Goal: Communication & Community: Answer question/provide support

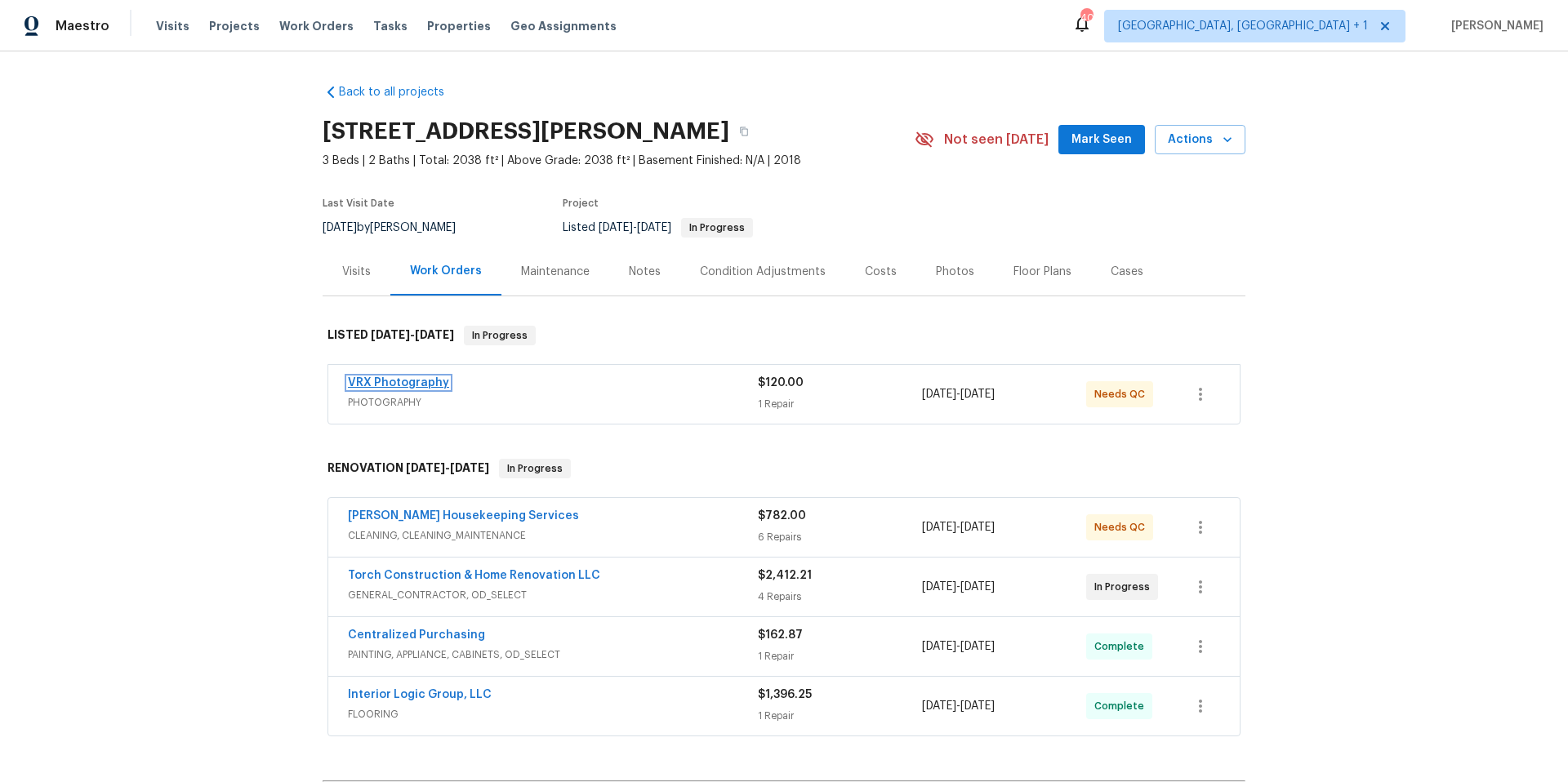
click at [412, 381] on link "VRX Photography" at bounding box center [399, 383] width 101 height 12
click at [428, 384] on link "VRX Photography" at bounding box center [399, 383] width 101 height 12
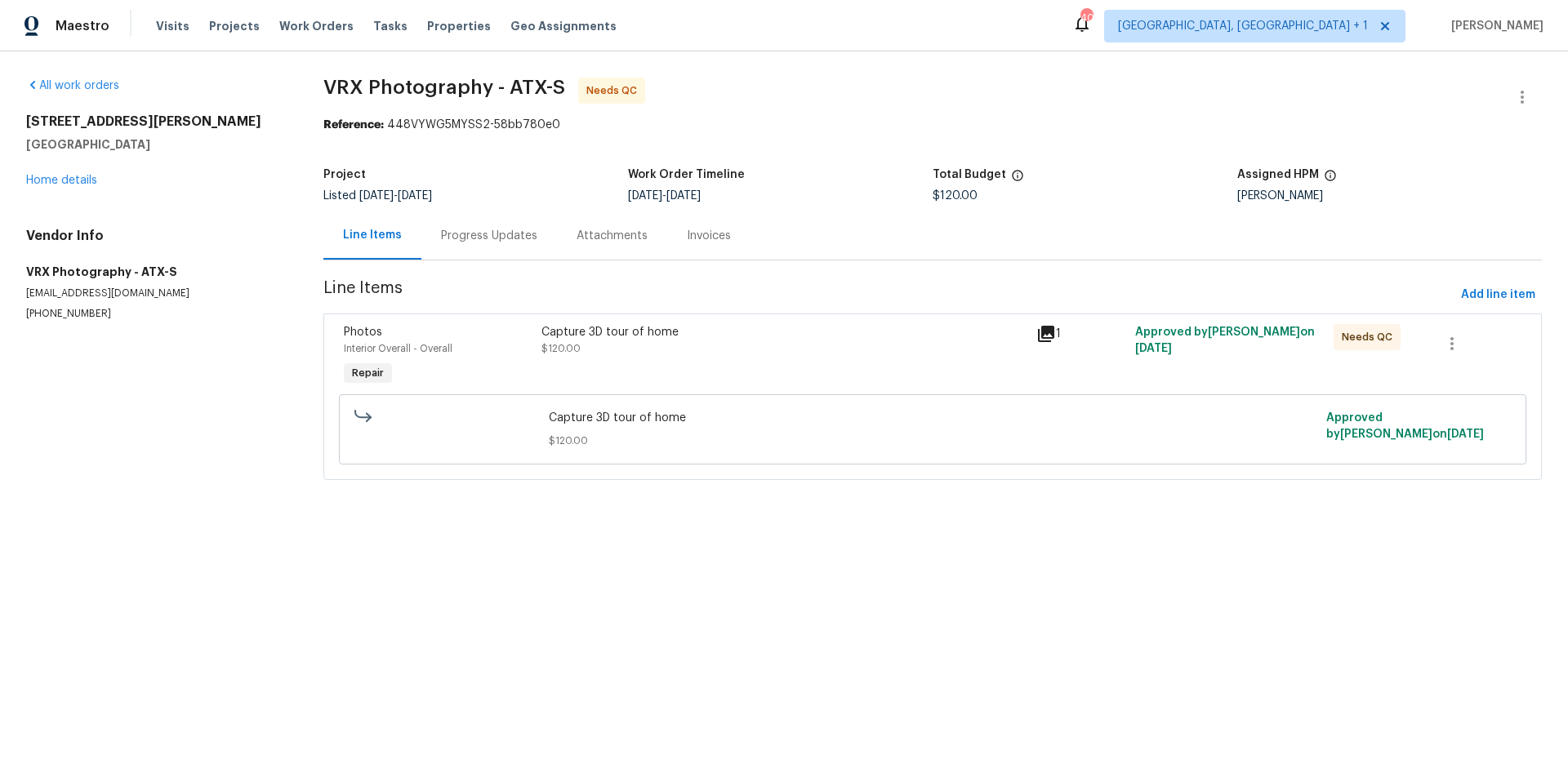
click at [495, 251] on div "Progress Updates" at bounding box center [489, 235] width 136 height 48
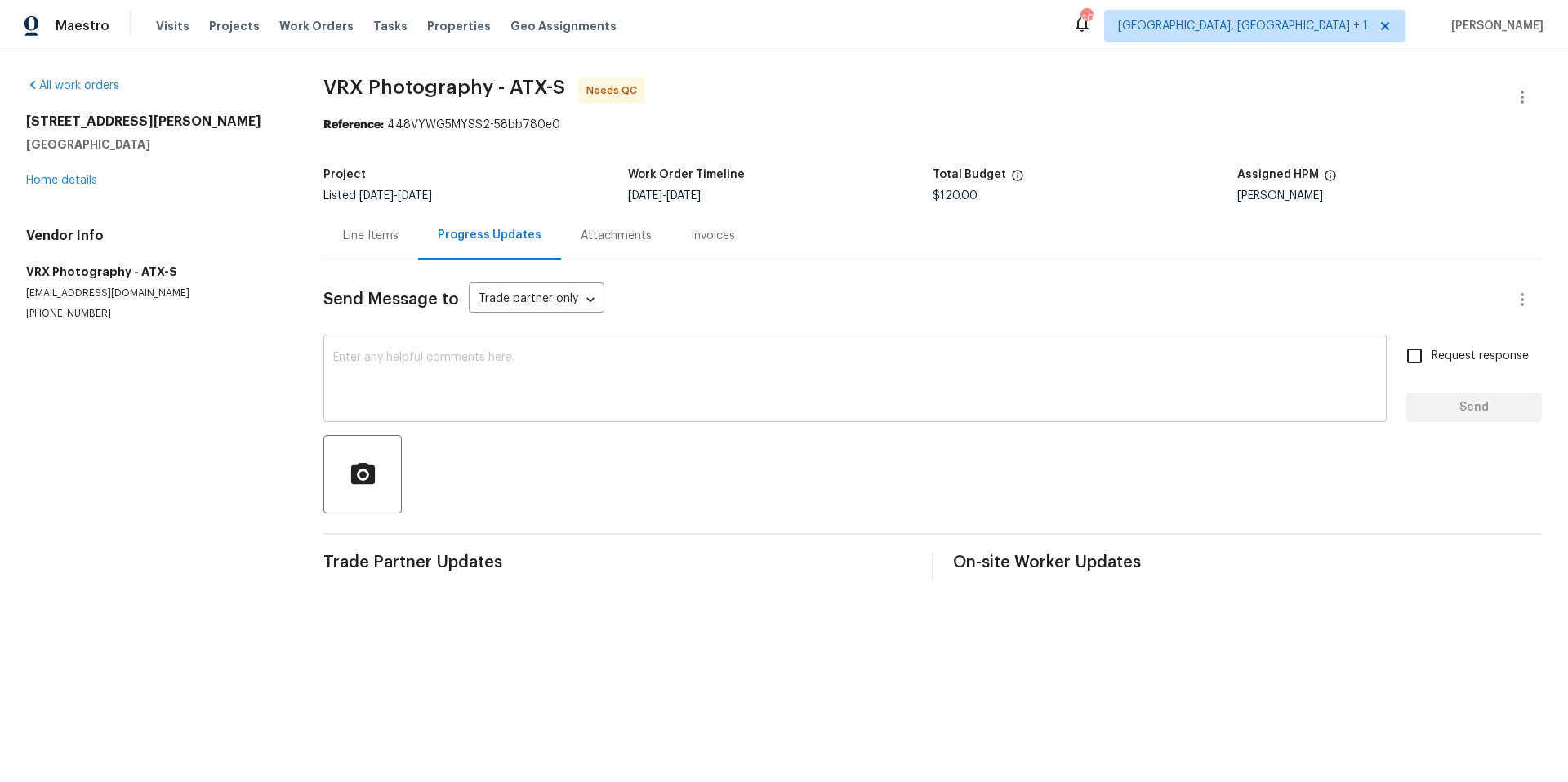
click at [497, 364] on textarea at bounding box center [855, 380] width 1044 height 58
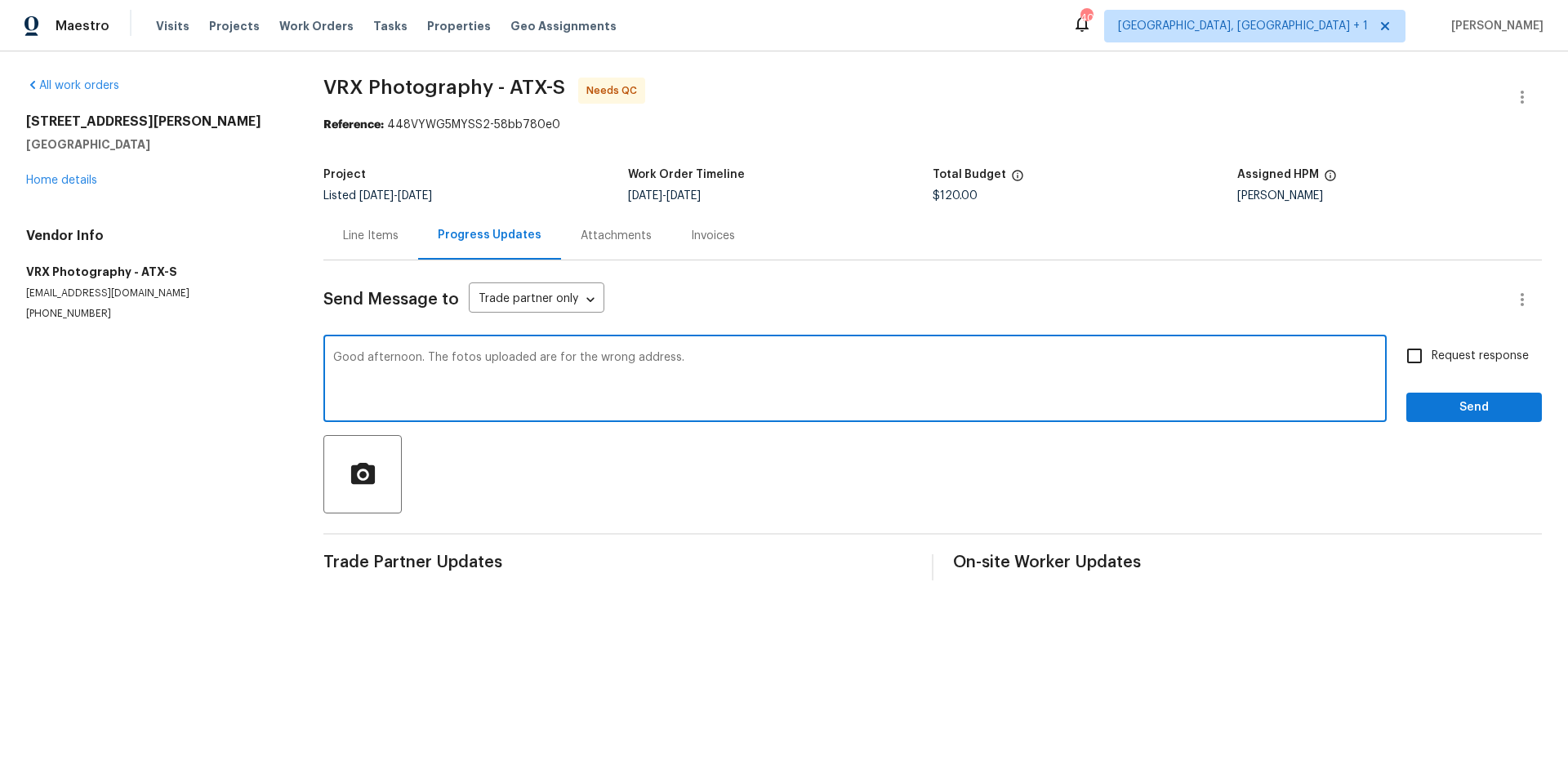
click at [450, 355] on textarea "Good afternoon. The fotos uploaded are for the wrong address." at bounding box center [855, 380] width 1044 height 58
click at [750, 370] on textarea "Good afternoon. The photos uploaded are for the wrong address." at bounding box center [855, 380] width 1044 height 58
type textarea "Good afternoon. The photos uploaded are for the wrong address. Can you please u…"
click at [1451, 410] on span "Send" at bounding box center [1474, 408] width 109 height 20
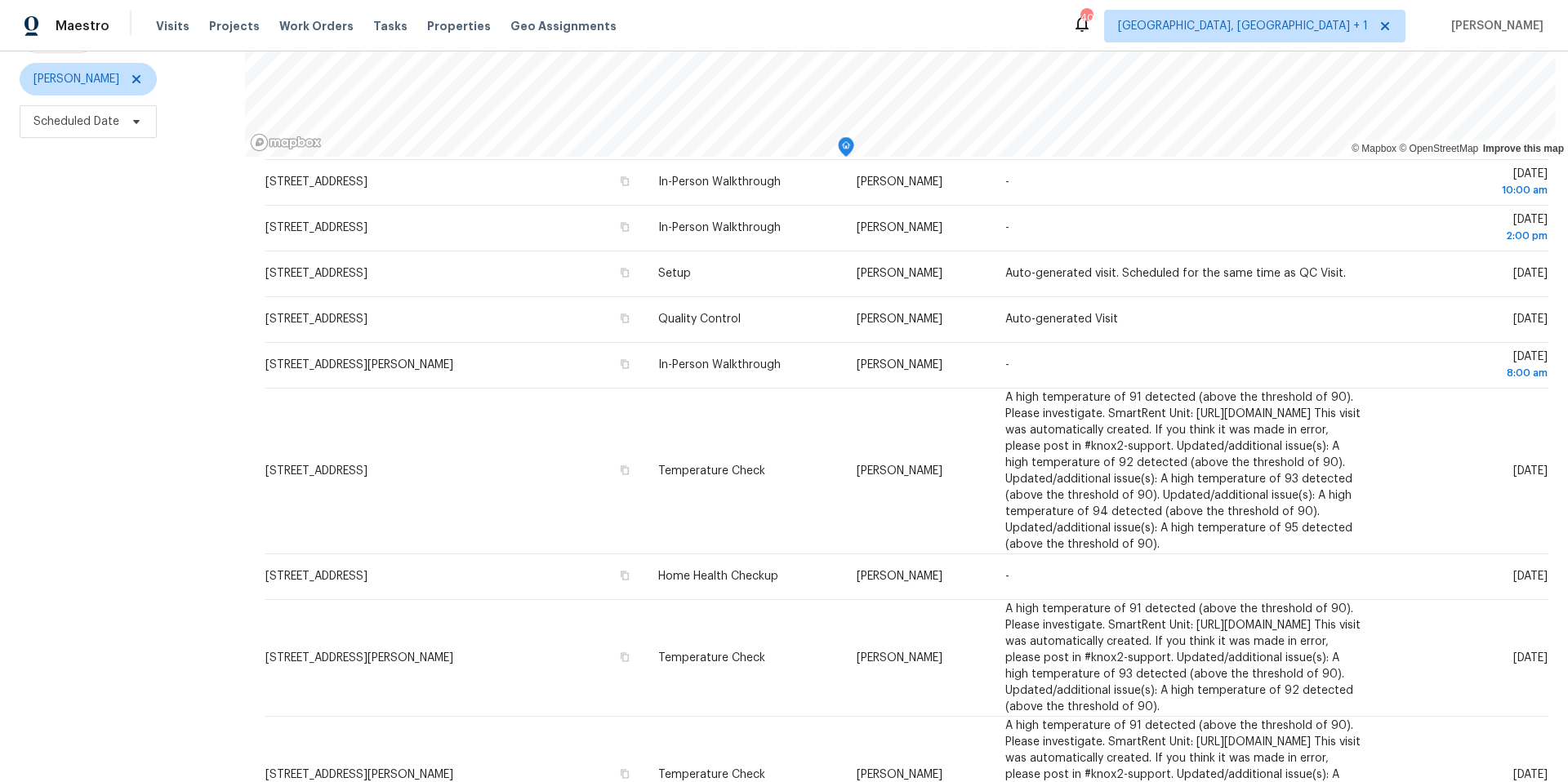
scroll to position [201, 0]
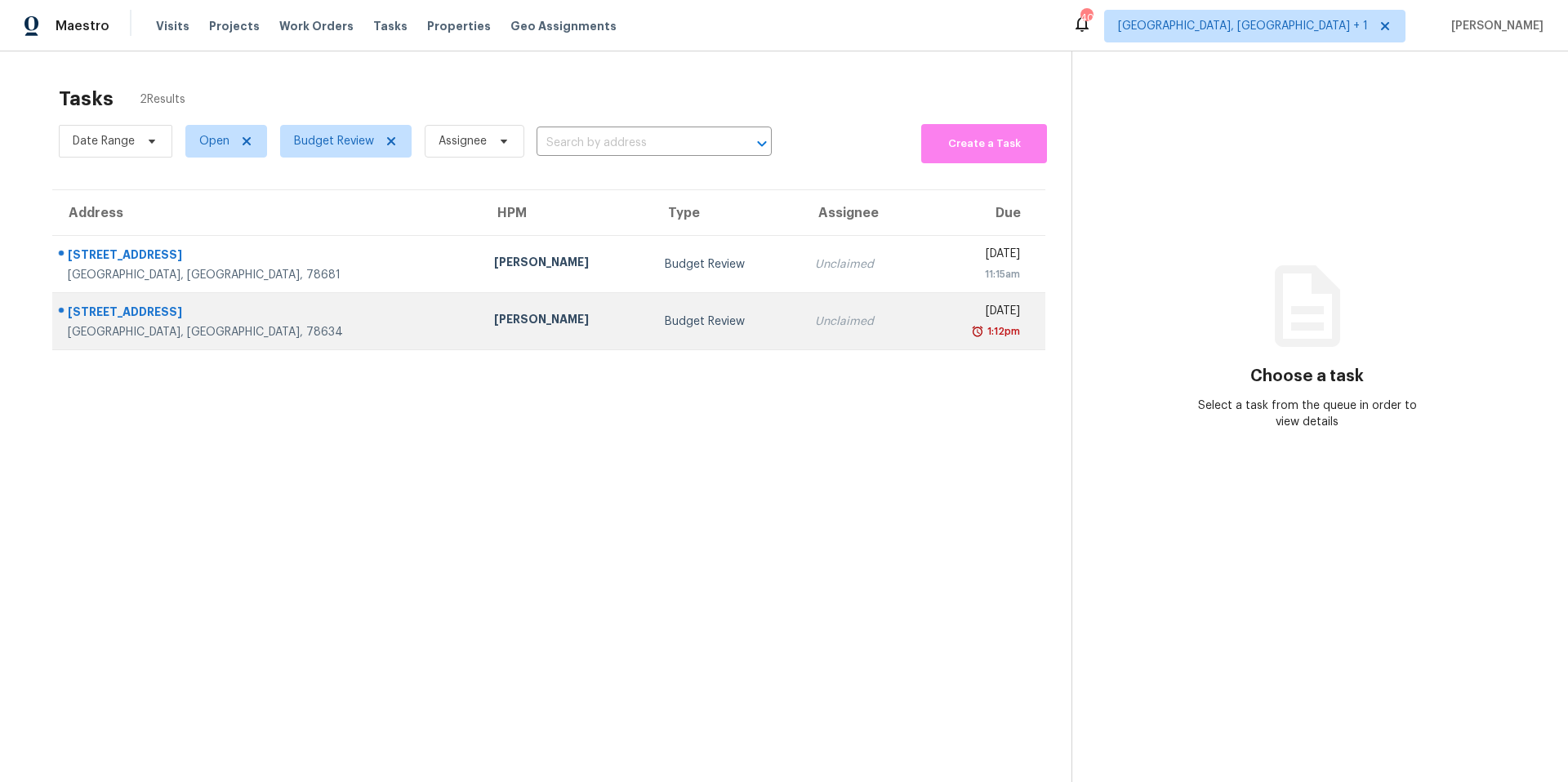
click at [494, 325] on div "[PERSON_NAME]" at bounding box center [567, 321] width 144 height 20
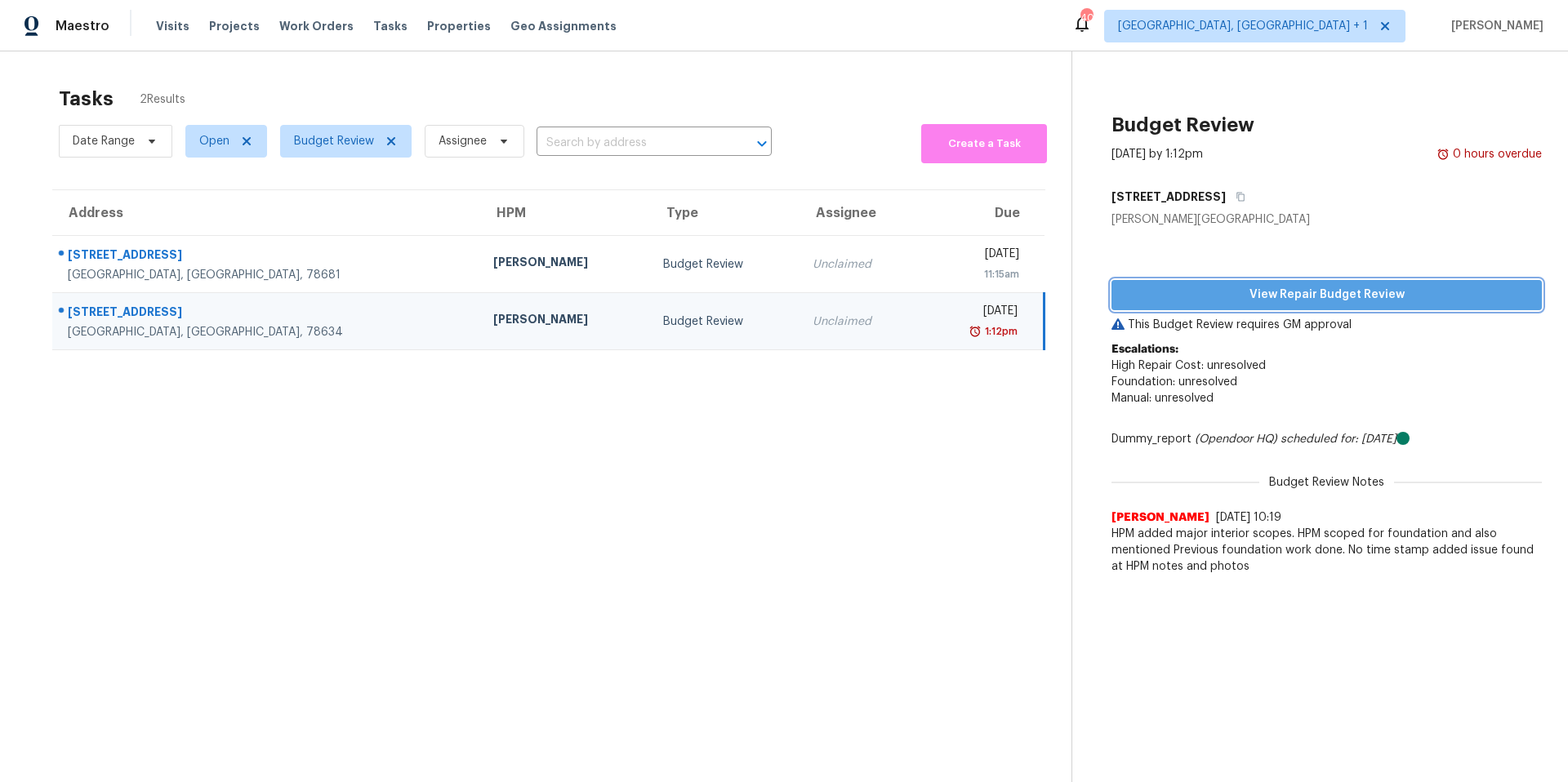
click at [1175, 290] on span "View Repair Budget Review" at bounding box center [1326, 294] width 405 height 20
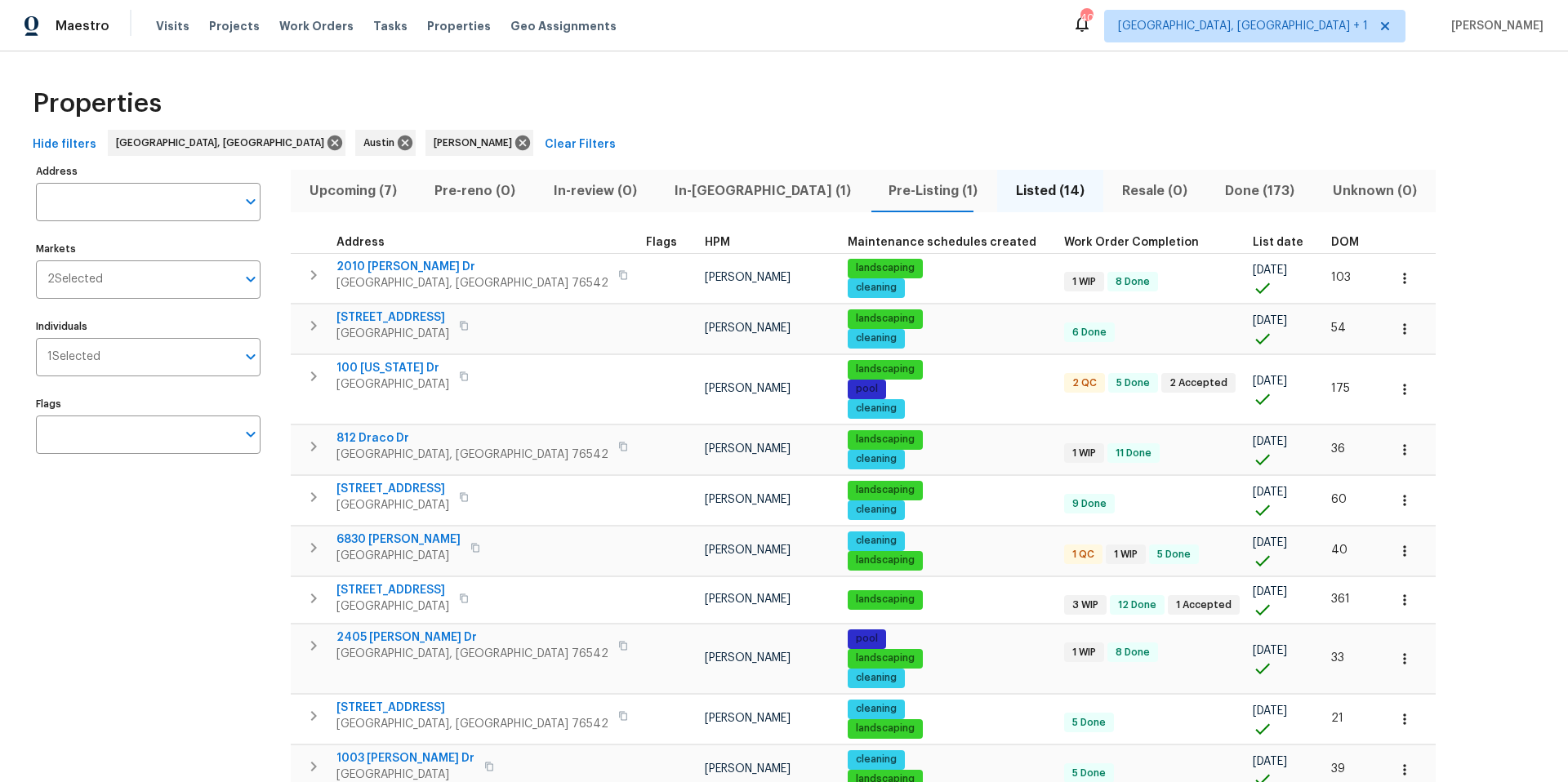
click at [880, 179] on span "Pre-Listing (1)" at bounding box center [933, 190] width 107 height 22
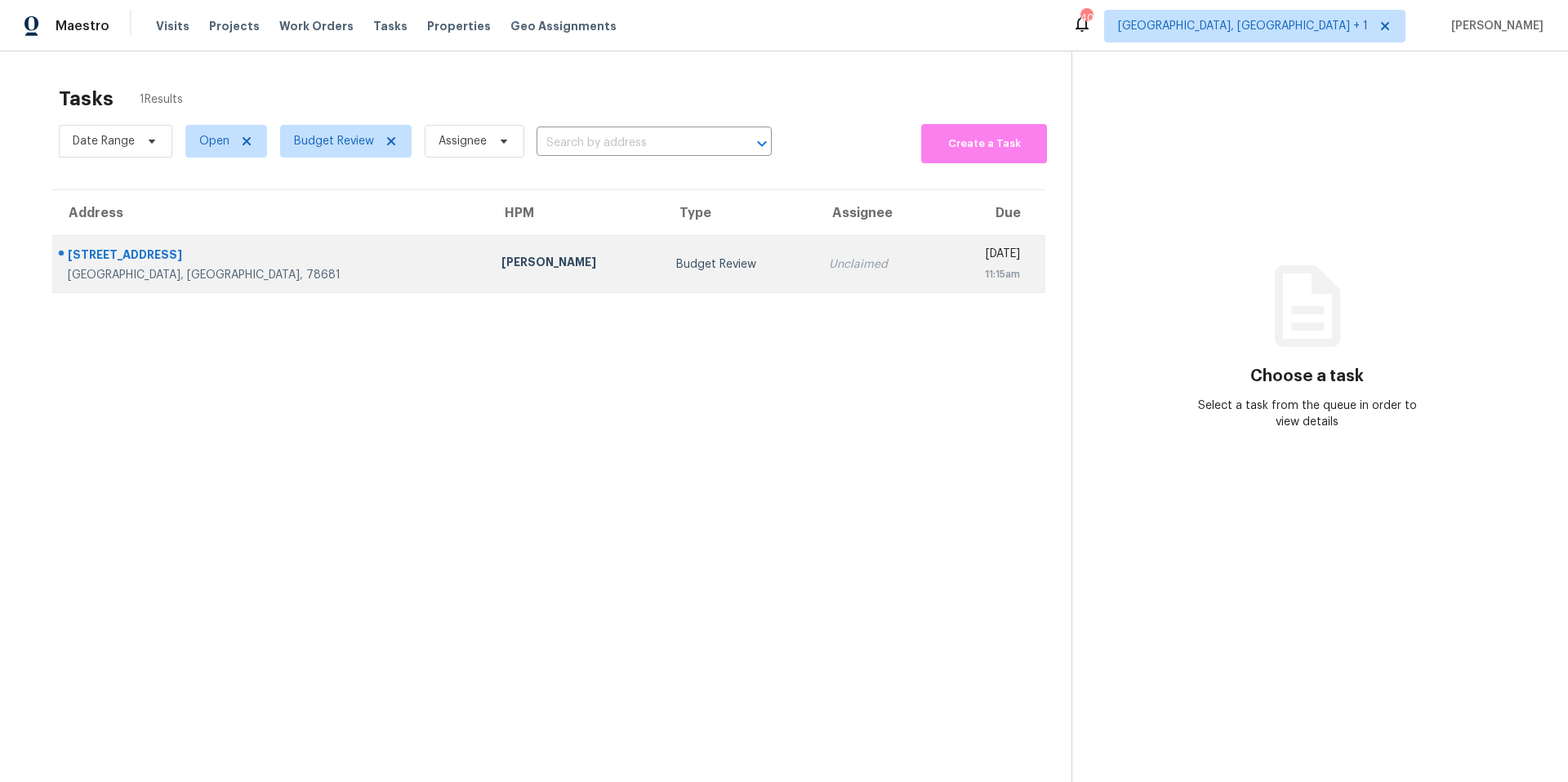
click at [501, 263] on div "[PERSON_NAME]" at bounding box center [575, 264] width 148 height 20
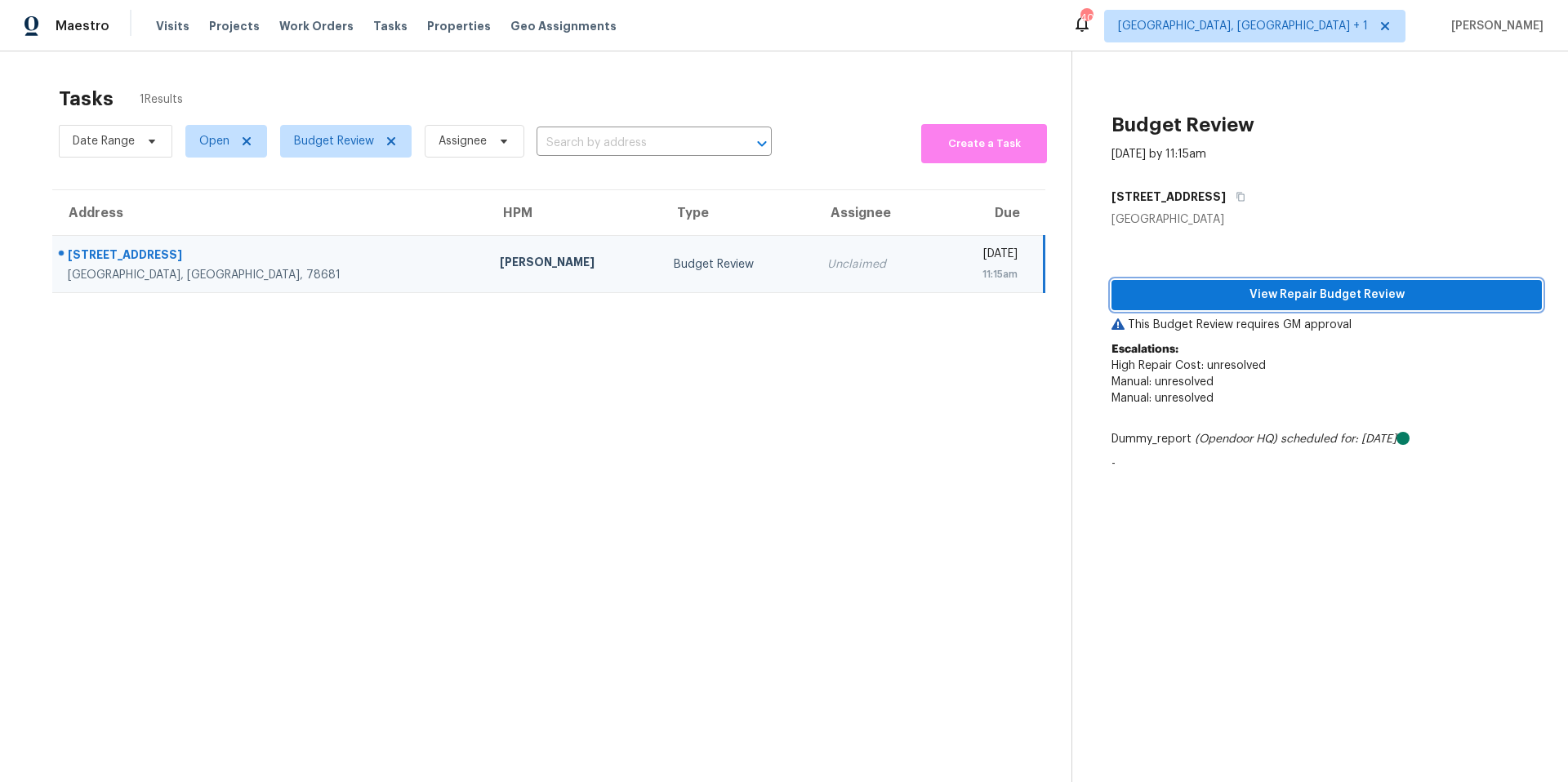
click at [1196, 299] on span "View Repair Budget Review" at bounding box center [1326, 294] width 405 height 20
